Goal: Use online tool/utility: Use online tool/utility

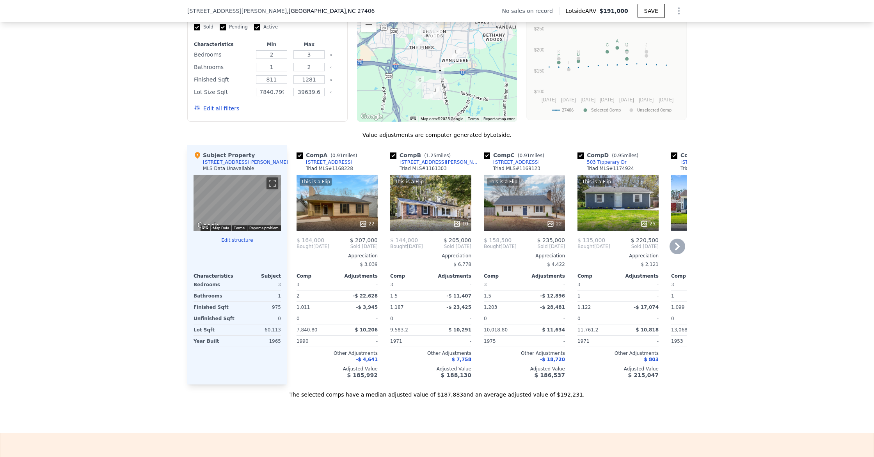
scroll to position [0, 2]
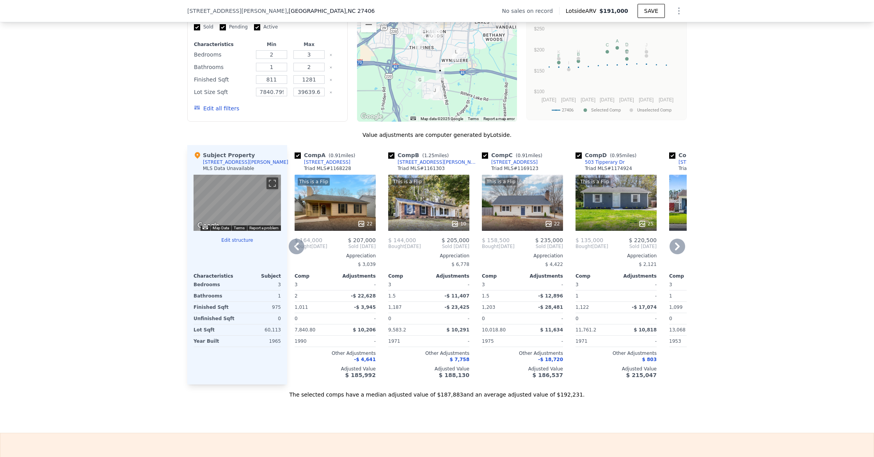
click at [641, 220] on icon at bounding box center [642, 224] width 8 height 8
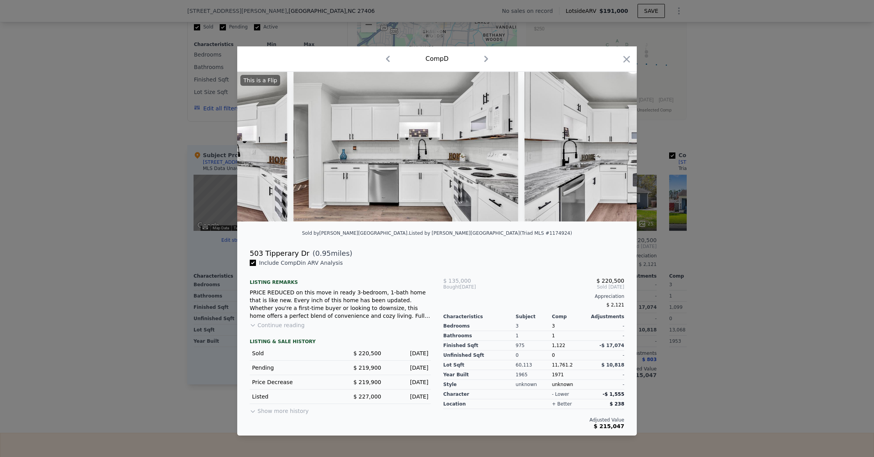
scroll to position [0, 1519]
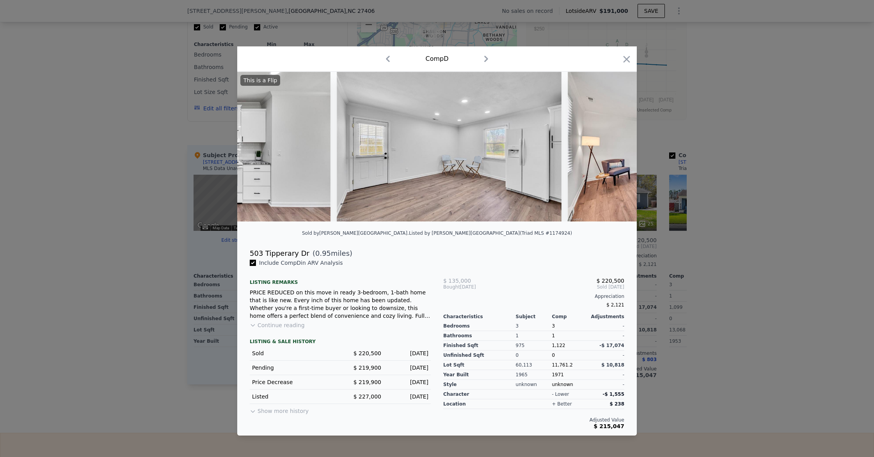
click at [630, 66] on div at bounding box center [626, 61] width 11 height 14
click at [625, 59] on icon "button" at bounding box center [626, 59] width 7 height 7
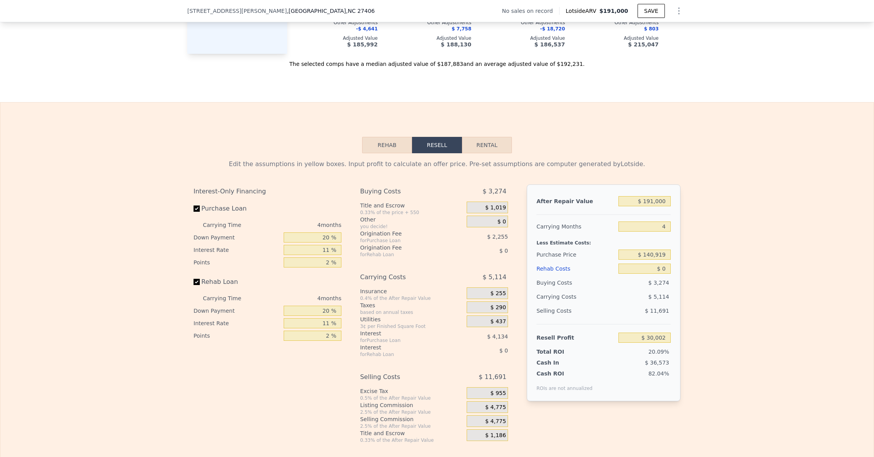
scroll to position [974, 0]
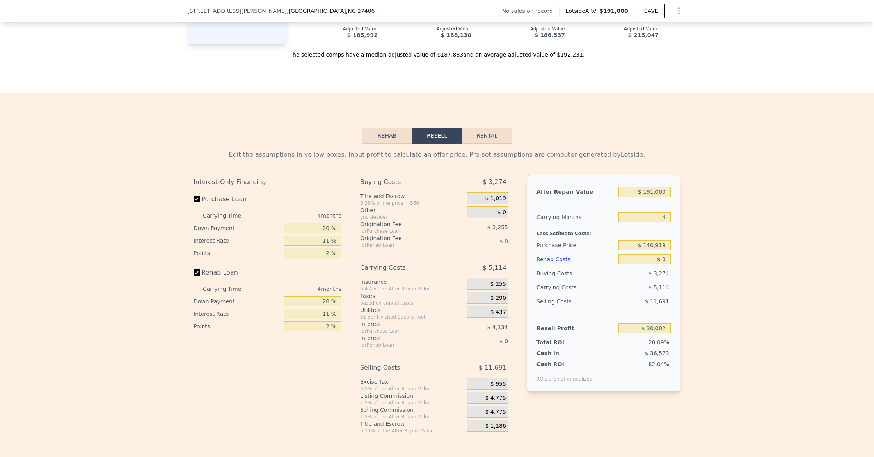
click at [392, 140] on button "Rehab" at bounding box center [387, 136] width 50 height 16
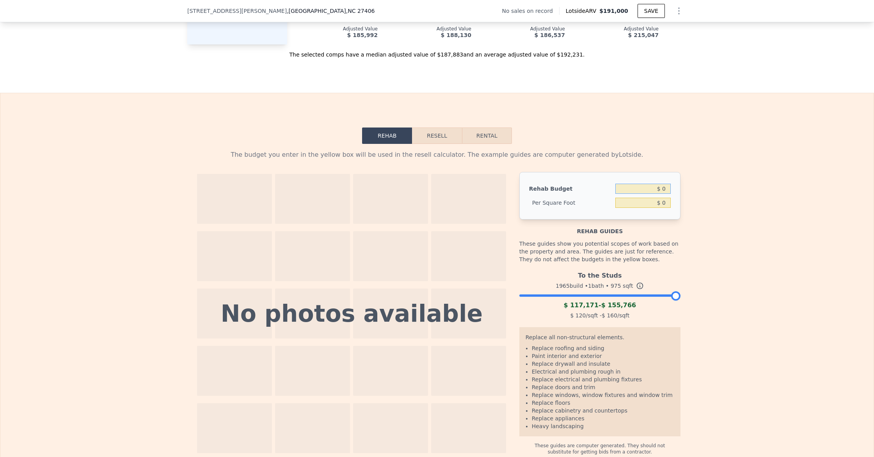
drag, startPoint x: 667, startPoint y: 191, endPoint x: 662, endPoint y: 191, distance: 5.9
click at [662, 191] on input "$ 0" at bounding box center [642, 189] width 55 height 10
type input "$ 40,000"
click at [429, 131] on button "Resell" at bounding box center [437, 136] width 50 height 16
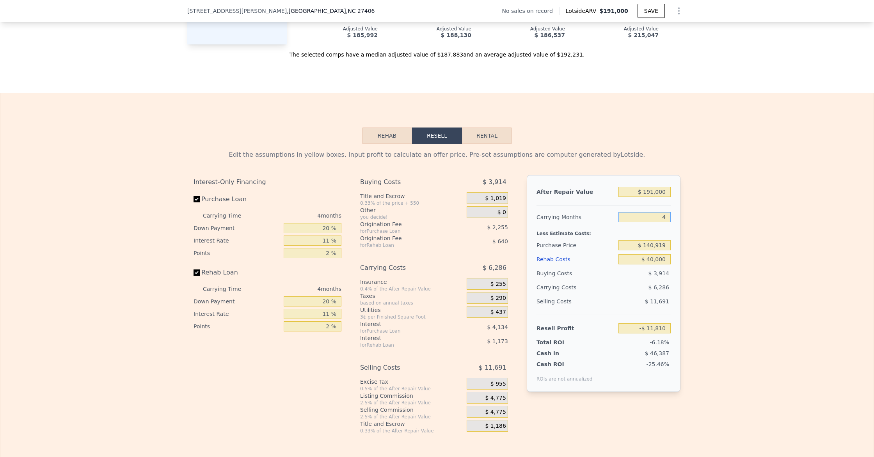
drag, startPoint x: 672, startPoint y: 219, endPoint x: 681, endPoint y: 219, distance: 9.0
click at [681, 219] on div "Edit the assumptions in yellow boxes. Input profit to calculate an offer price.…" at bounding box center [436, 289] width 499 height 290
type input "5"
type input "-$ 13,380"
type input "5"
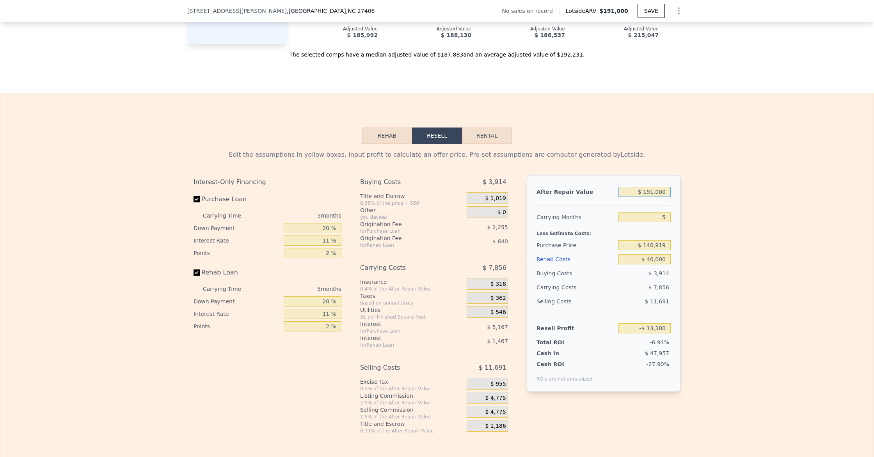
click at [655, 195] on input "$ 191,000" at bounding box center [644, 192] width 52 height 10
type input "$ 19,000"
type input "-$ 175,061"
type input "$ 198,000"
type input "-$ 6,800"
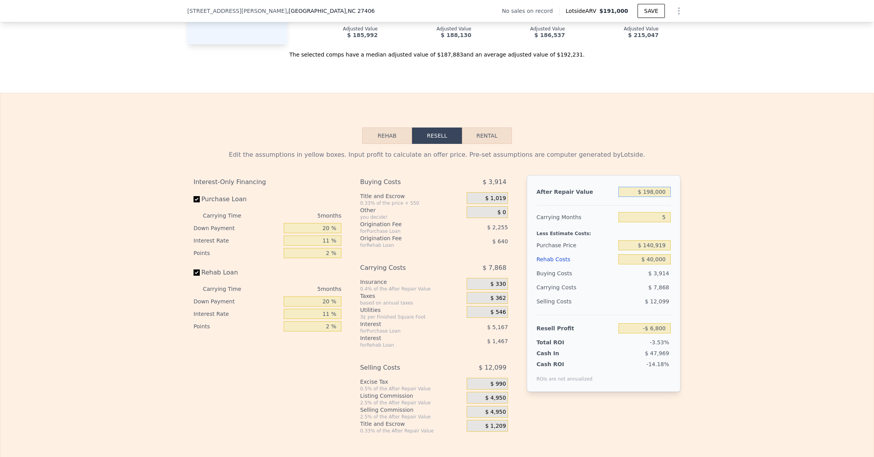
type input "$ 1,985,000"
type input "$ 1,672,986"
type input "$ 198,000"
type input "-$ 6,800"
type input "$ 19,000"
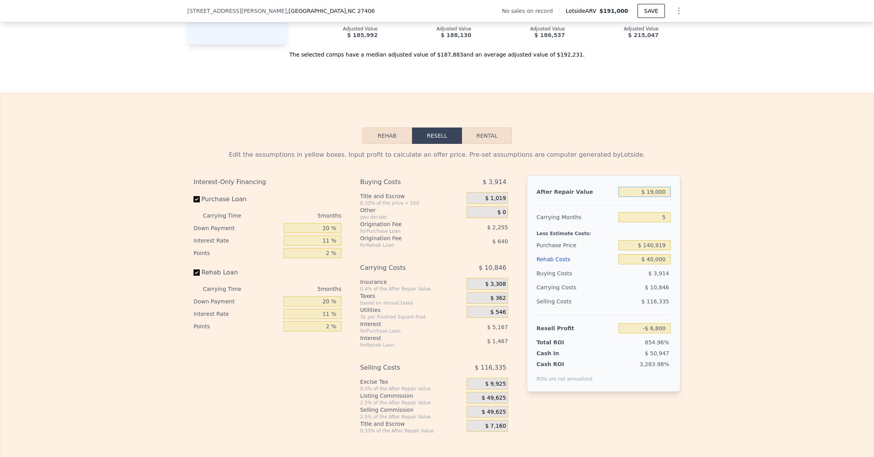
type input "-$ 175,061"
type input "$ 1,000"
type input "-$ 191,981"
type input "$ 000"
type input "-$ 192,921"
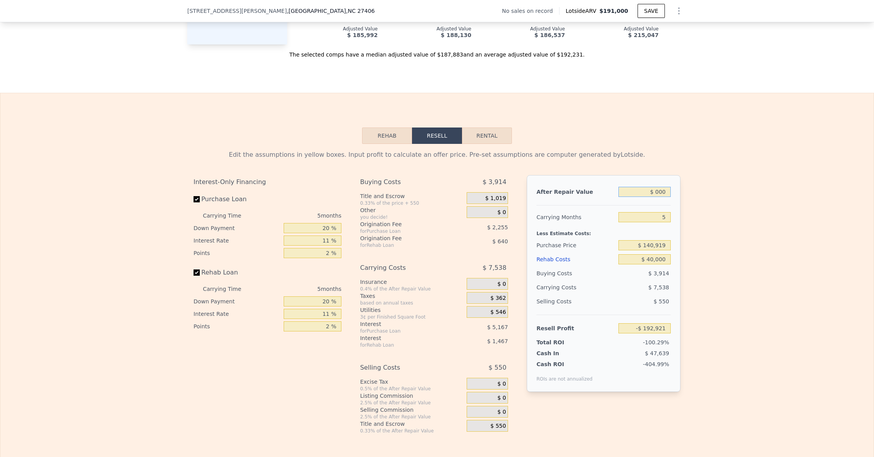
type input "$ 1,000"
type input "-$ 191,981"
type input "$ 18,000"
type input "-$ 176,001"
type input "$ 185,000"
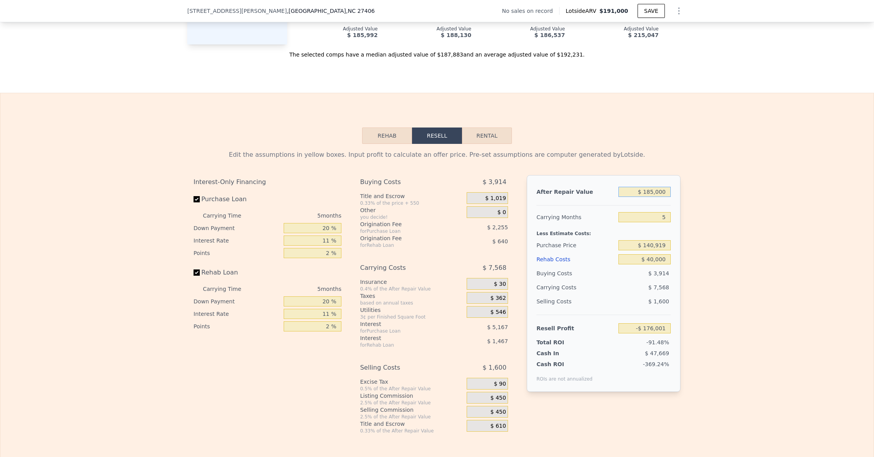
type input "-$ 19,020"
type input "$ 185,000"
click at [640, 220] on input "5" at bounding box center [644, 217] width 52 height 10
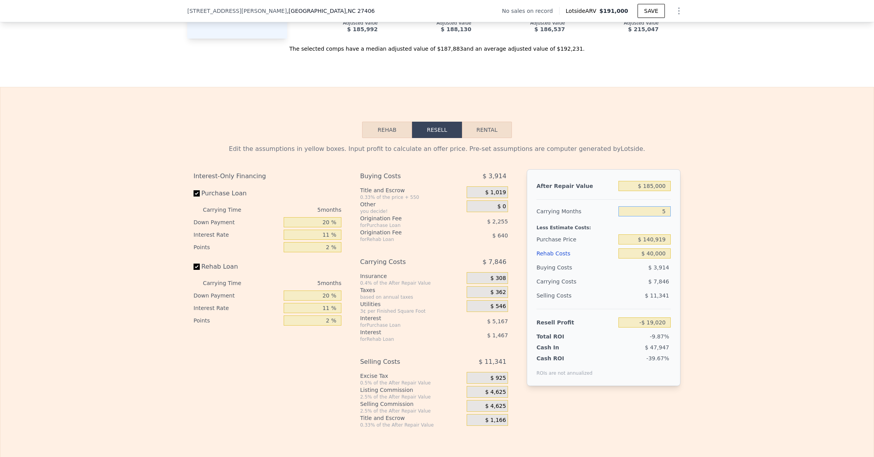
scroll to position [981, 0]
click at [653, 237] on input "$ 140,919" at bounding box center [644, 239] width 52 height 10
type input "$ 135,919"
type input "-$ 13,744"
click at [651, 257] on input "$ 40,000" at bounding box center [644, 253] width 52 height 10
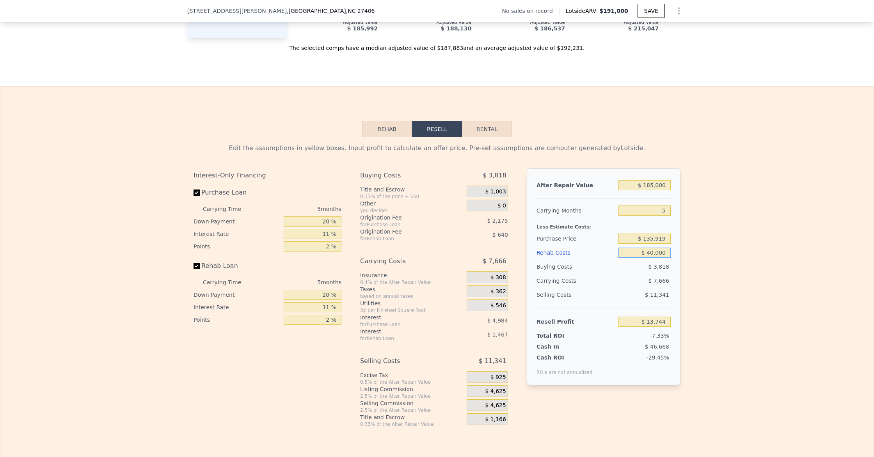
type input "$ 191,000"
type input "4"
type input "$ 0"
type input "$ 30,002"
click at [486, 125] on button "Rental" at bounding box center [487, 129] width 50 height 16
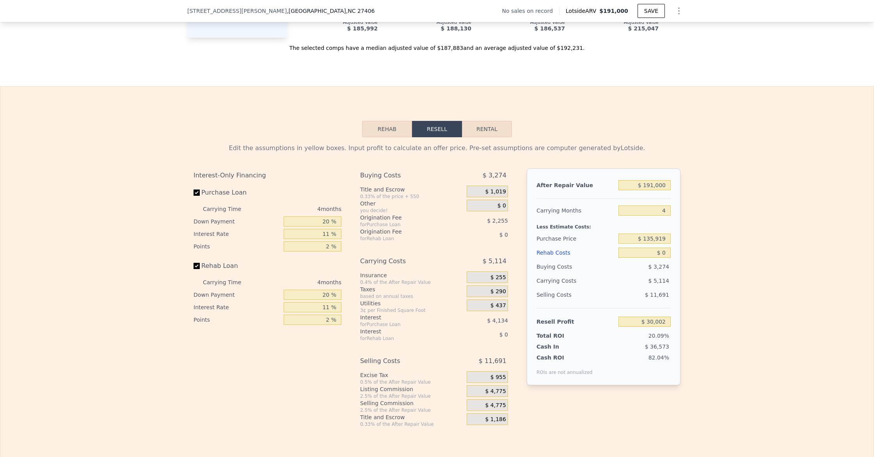
select select "30"
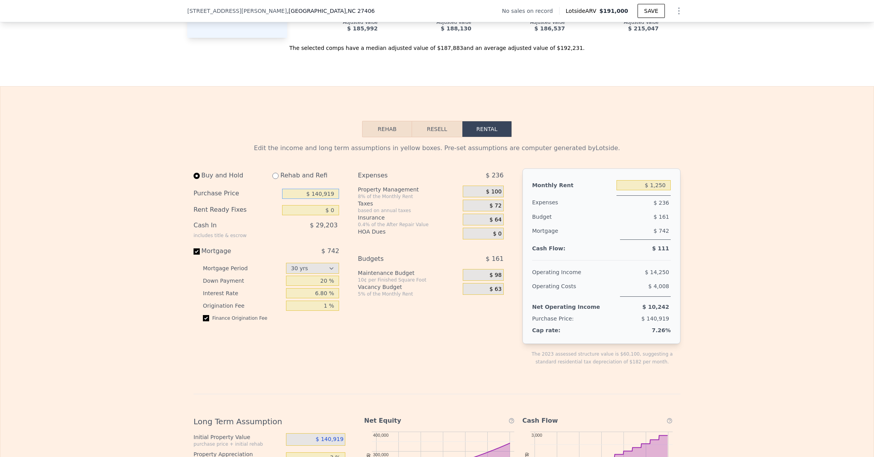
drag, startPoint x: 337, startPoint y: 193, endPoint x: 280, endPoint y: 192, distance: 56.6
click at [280, 192] on div "Purchase Price $ 140,919" at bounding box center [265, 194] width 145 height 16
type input "$ 120,000"
click at [310, 210] on input "$ 0" at bounding box center [310, 210] width 57 height 10
drag, startPoint x: 335, startPoint y: 210, endPoint x: 350, endPoint y: 215, distance: 15.9
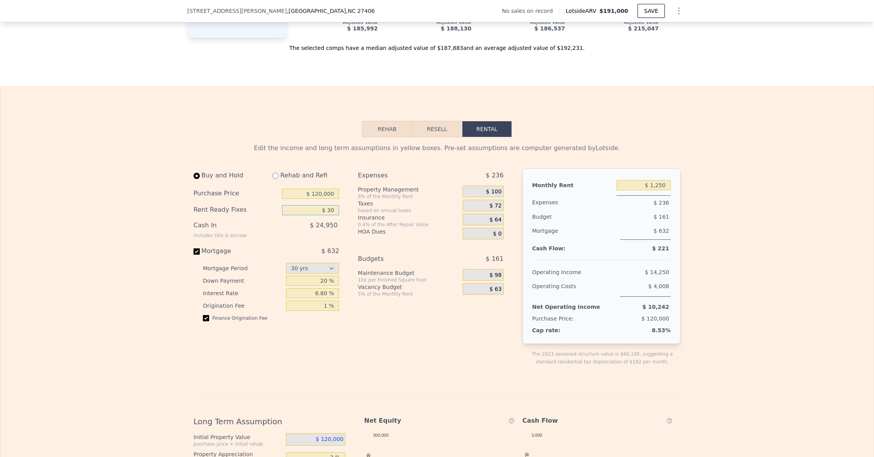
click at [335, 210] on input "$ 30" at bounding box center [310, 210] width 57 height 10
type input "$ 30,000"
drag, startPoint x: 380, startPoint y: 133, endPoint x: 385, endPoint y: 137, distance: 5.3
click at [380, 133] on button "Rehab" at bounding box center [387, 129] width 50 height 16
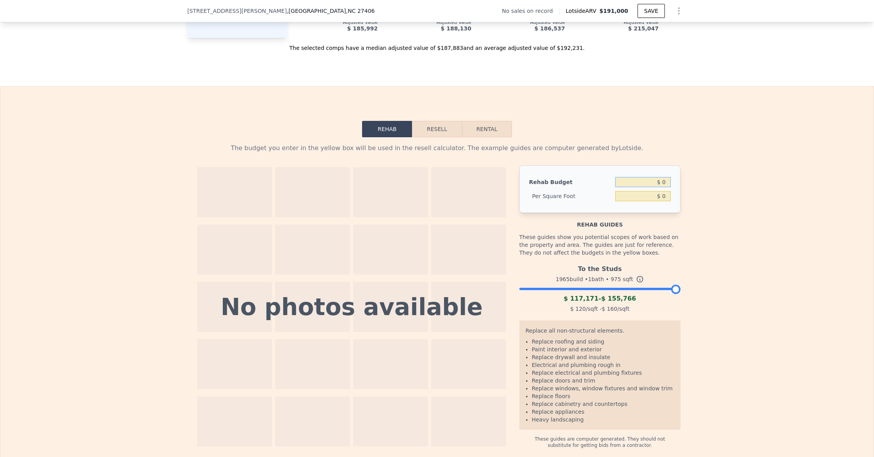
drag, startPoint x: 668, startPoint y: 184, endPoint x: 672, endPoint y: 190, distance: 6.7
click at [668, 184] on input "$ 0" at bounding box center [642, 182] width 55 height 10
type input "$ 30,000"
type input "$ 30.77"
click at [487, 137] on div "The budget you enter in the yellow box will be used in the resell calculator. T…" at bounding box center [436, 292] width 499 height 311
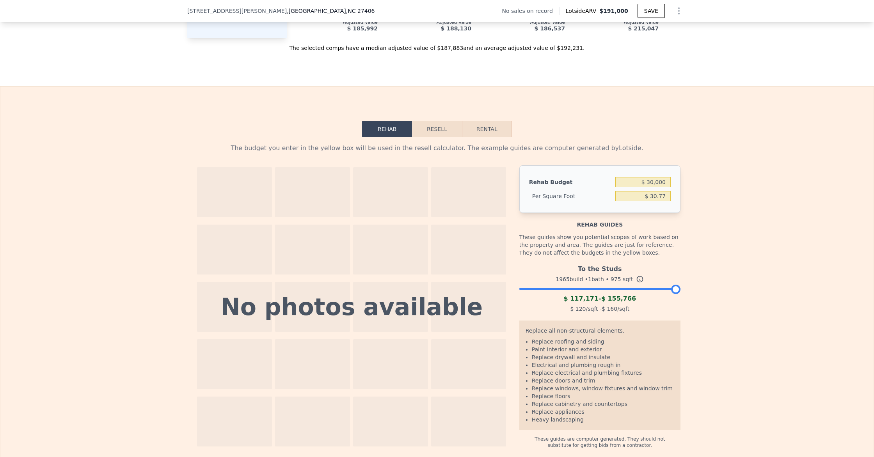
click at [490, 131] on button "Rental" at bounding box center [487, 129] width 50 height 16
select select "30"
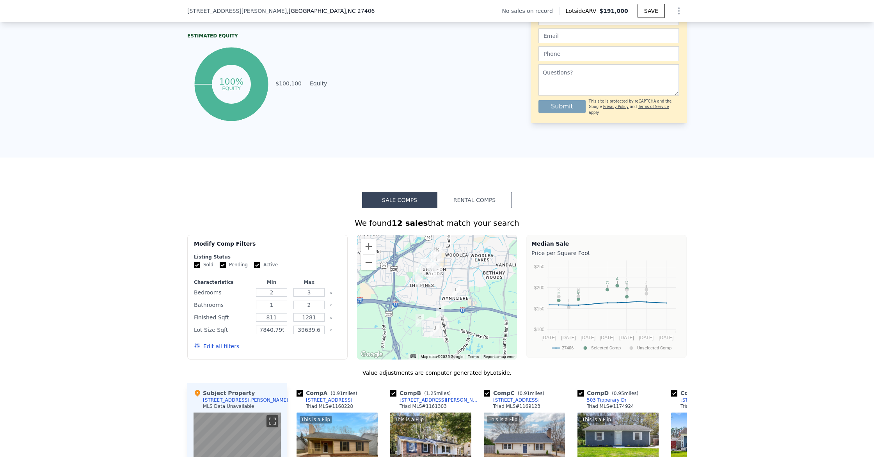
scroll to position [396, 0]
click at [465, 198] on button "Rental Comps" at bounding box center [474, 200] width 75 height 16
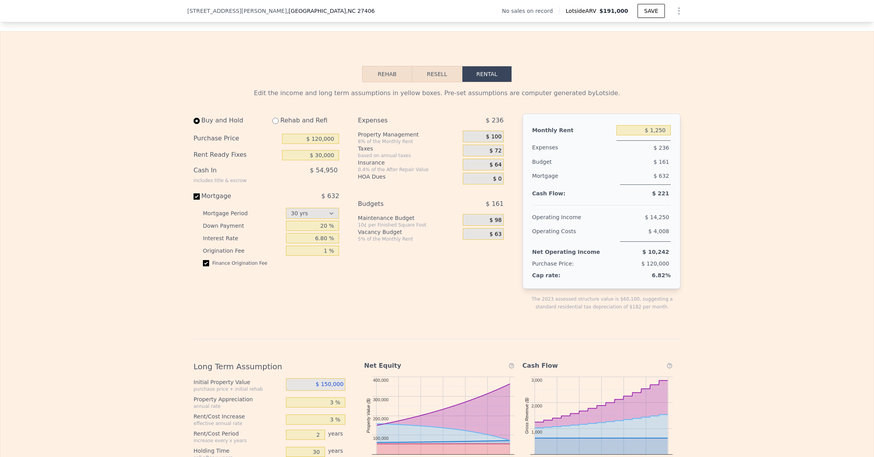
scroll to position [990, 0]
click at [657, 129] on input "$ 1,250" at bounding box center [643, 130] width 54 height 10
type input "$ 1,150"
click at [659, 154] on div "$ 161" at bounding box center [630, 161] width 82 height 14
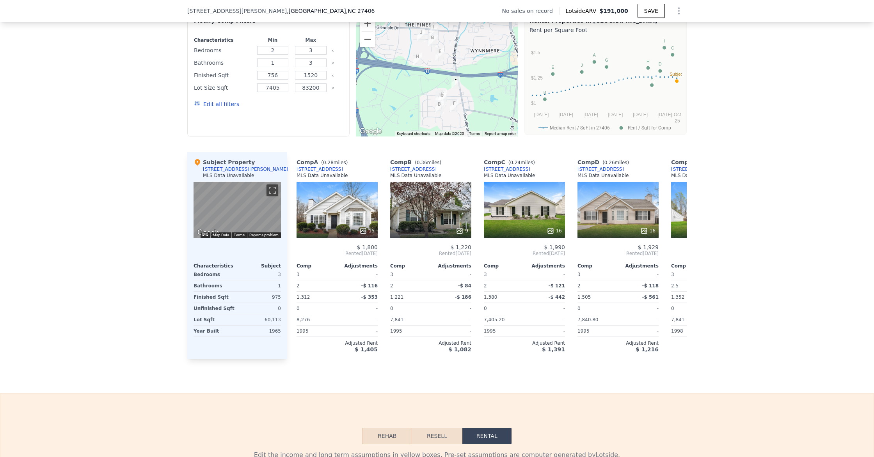
scroll to position [631, 0]
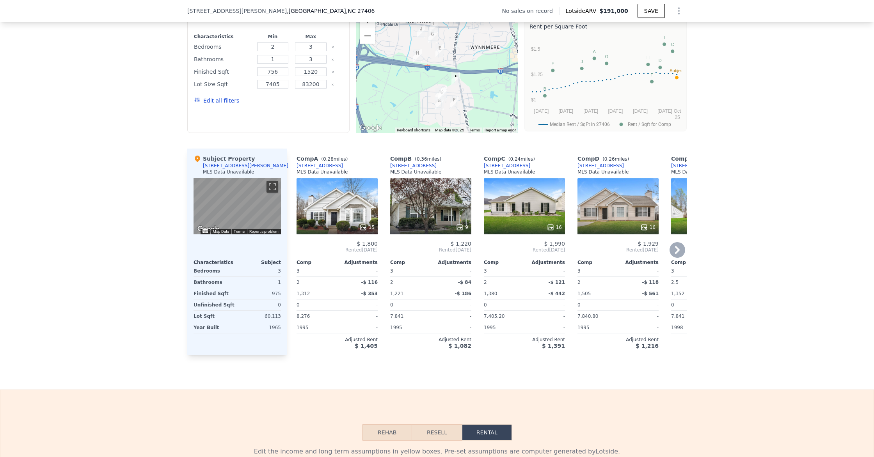
click at [543, 201] on div "16" at bounding box center [524, 206] width 81 height 56
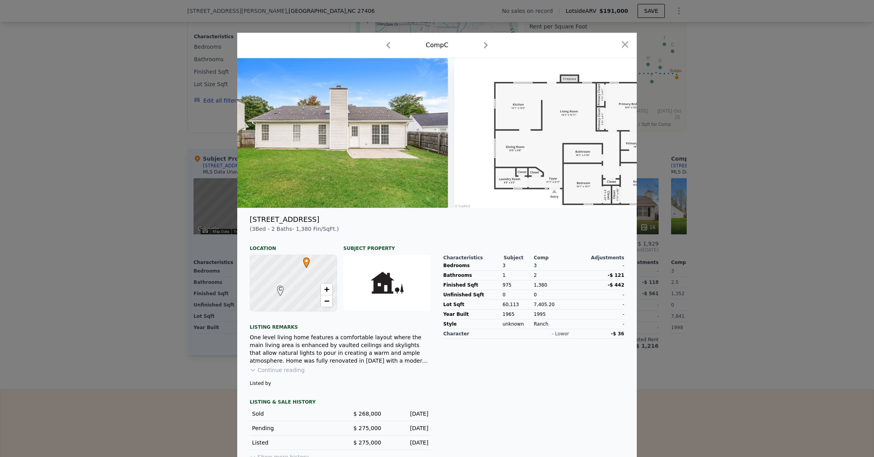
scroll to position [0, 3331]
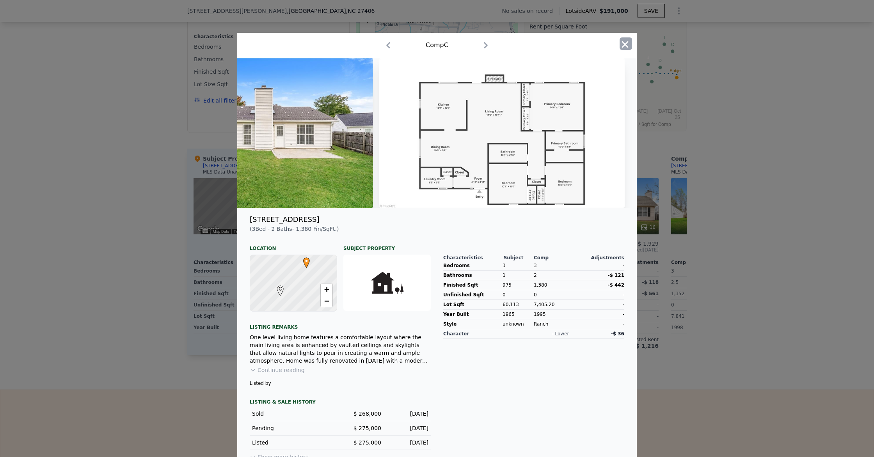
click at [626, 47] on icon "button" at bounding box center [624, 44] width 11 height 11
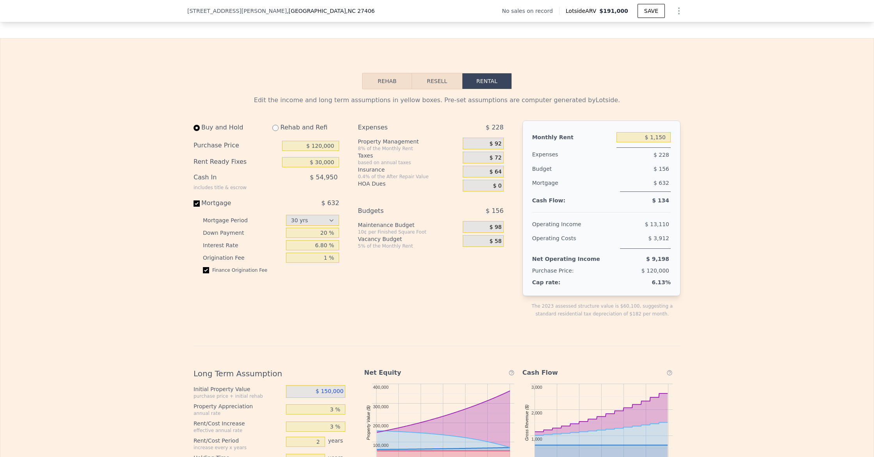
scroll to position [976, 0]
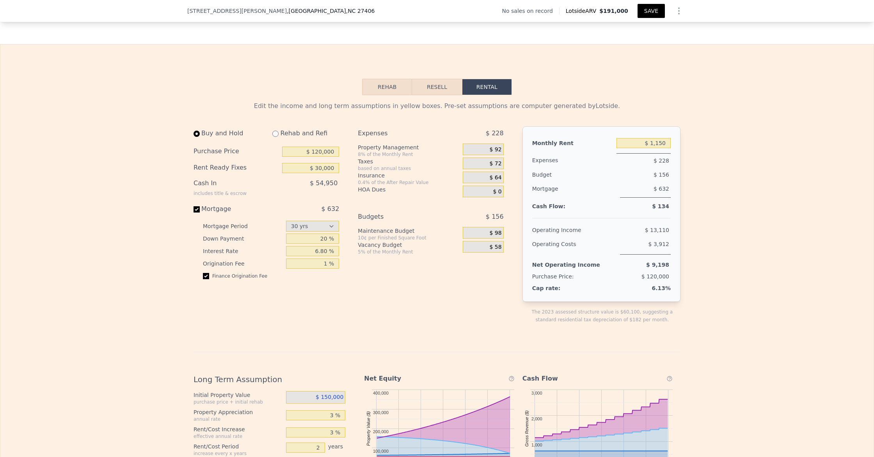
click at [644, 10] on button "SAVE" at bounding box center [650, 11] width 27 height 14
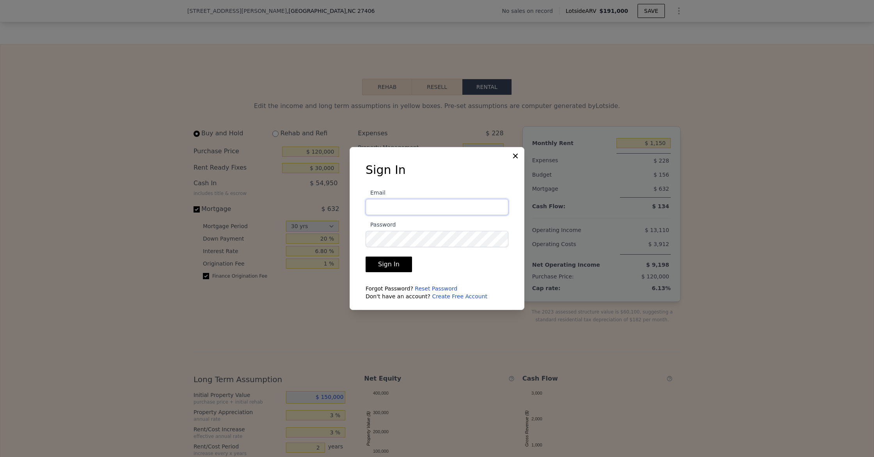
type input "[PERSON_NAME][EMAIL_ADDRESS][DOMAIN_NAME]"
click at [390, 268] on button "Sign In" at bounding box center [388, 265] width 46 height 16
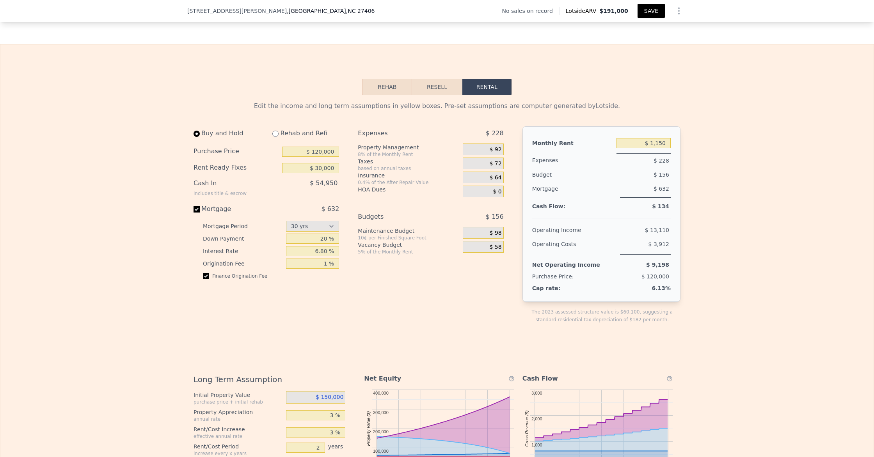
click at [656, 10] on button "SAVE" at bounding box center [650, 11] width 27 height 14
